Goal: Navigation & Orientation: Find specific page/section

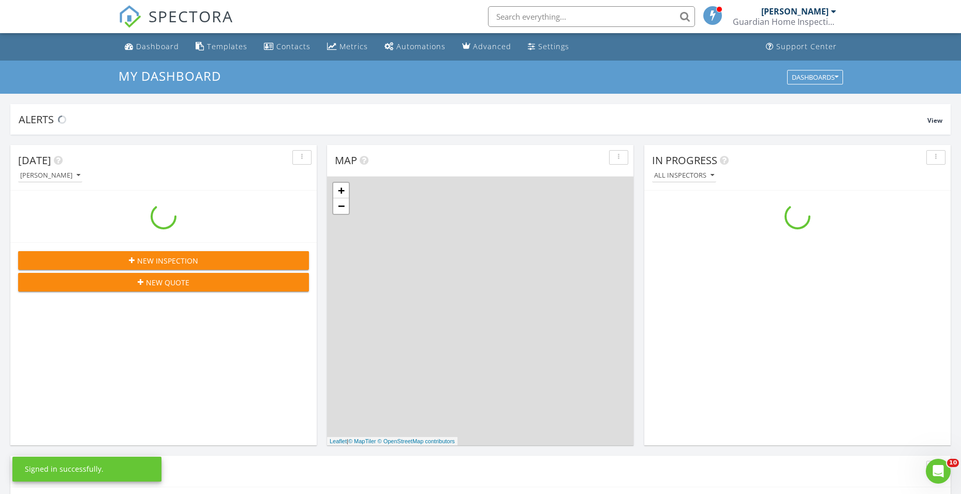
scroll to position [958, 977]
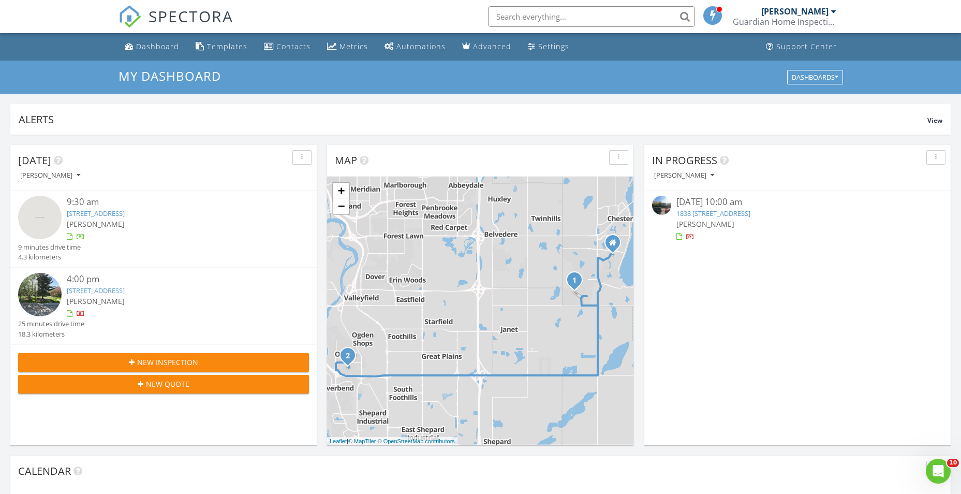
click at [125, 290] on link "[STREET_ADDRESS]" at bounding box center [96, 290] width 58 height 9
